Goal: Task Accomplishment & Management: Manage account settings

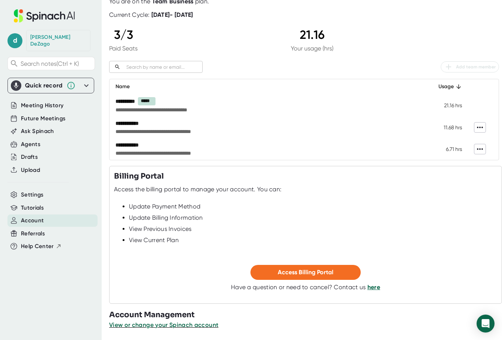
scroll to position [51, 0]
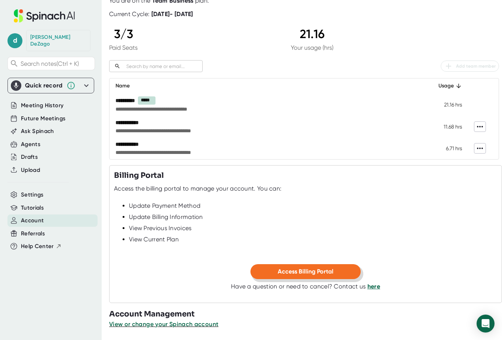
click at [288, 271] on span "Access Billing Portal" at bounding box center [306, 271] width 56 height 7
click at [155, 324] on span "View or change your Spinach account" at bounding box center [164, 324] width 110 height 7
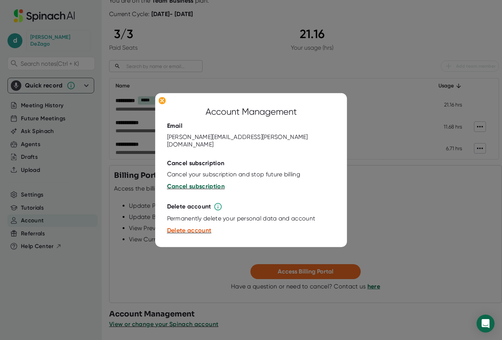
click at [194, 183] on span "Cancel subscription" at bounding box center [196, 186] width 58 height 7
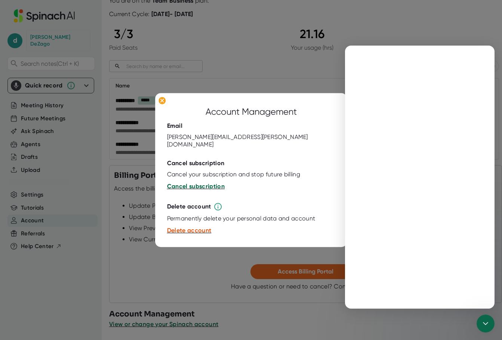
scroll to position [0, 0]
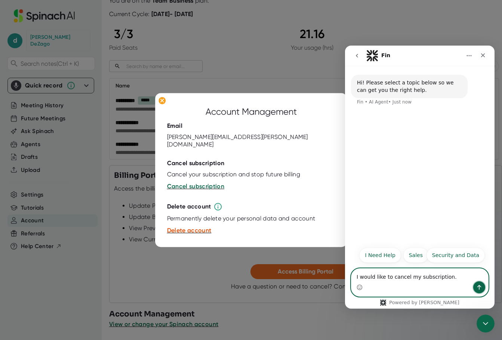
click at [315, 287] on icon "Send a message…" at bounding box center [479, 287] width 6 height 6
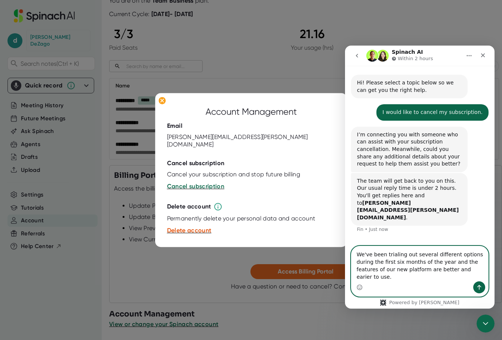
click at [315, 278] on textarea "We've been trialing out several different options during the first six months o…" at bounding box center [419, 263] width 137 height 35
drag, startPoint x: 425, startPoint y: 278, endPoint x: 439, endPoint y: 295, distance: 22.6
click at [315, 295] on div "We've been trialing out several different options during the first six months o…" at bounding box center [419, 271] width 137 height 50
click at [315, 275] on textarea "We've been trialing out several different options during the first six months o…" at bounding box center [419, 263] width 137 height 35
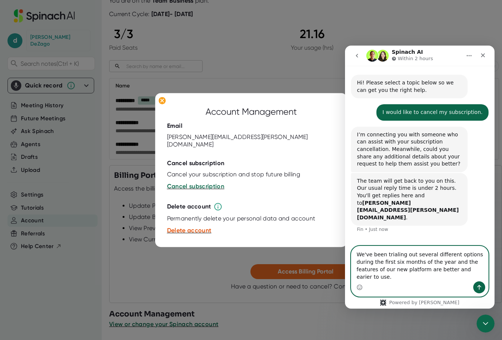
click at [315, 277] on textarea "We've been trialing out several different options during the first six months o…" at bounding box center [419, 263] width 137 height 35
type textarea "We've been trialing out several different options during the first six months o…"
click at [315, 287] on icon "Send a message…" at bounding box center [479, 287] width 6 height 6
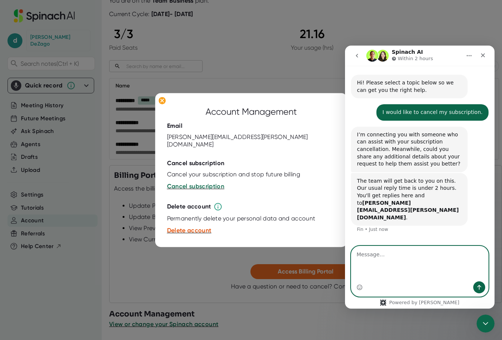
scroll to position [3, 0]
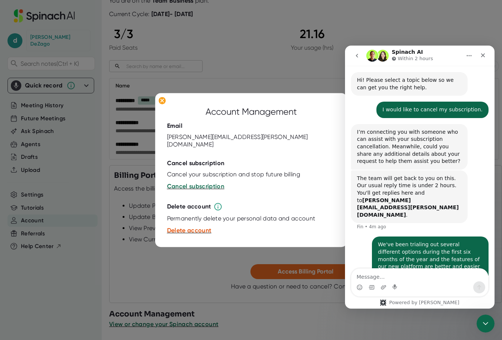
click at [315, 320] on div at bounding box center [251, 170] width 502 height 340
